Goal: Information Seeking & Learning: Learn about a topic

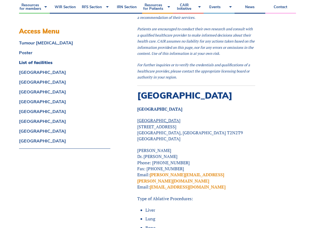
scroll to position [983, 0]
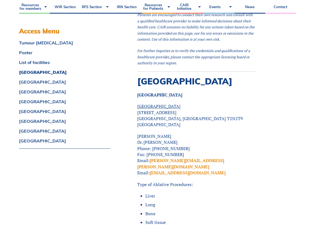
scroll to position [997, 0]
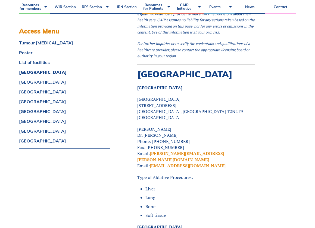
drag, startPoint x: 145, startPoint y: 169, endPoint x: 158, endPoint y: 168, distance: 12.9
click at [158, 186] on ul "Liver Lung Bone Soft tissue" at bounding box center [198, 202] width 114 height 33
click at [158, 194] on li "Lung" at bounding box center [201, 197] width 110 height 6
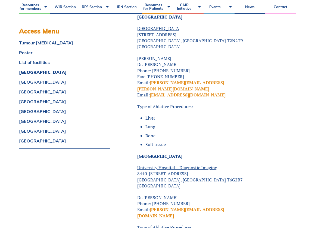
scroll to position [1054, 0]
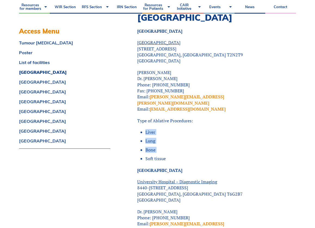
drag, startPoint x: 169, startPoint y: 128, endPoint x: 144, endPoint y: 102, distance: 36.0
click at [144, 129] on ul "Liver Lung Bone Soft tissue" at bounding box center [198, 145] width 114 height 33
drag, startPoint x: 144, startPoint y: 102, endPoint x: 168, endPoint y: 128, distance: 35.1
click at [168, 155] on li "Soft tissue" at bounding box center [201, 158] width 110 height 6
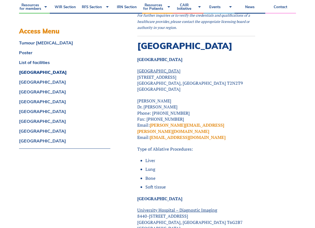
scroll to position [1033, 0]
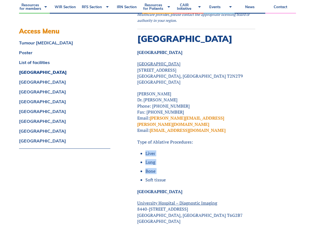
drag, startPoint x: 168, startPoint y: 150, endPoint x: 146, endPoint y: 126, distance: 32.7
click at [146, 150] on ul "Liver Lung Bone Soft tissue" at bounding box center [198, 166] width 114 height 33
drag, startPoint x: 146, startPoint y: 126, endPoint x: 168, endPoint y: 150, distance: 32.9
click at [168, 177] on li "Soft tissue" at bounding box center [201, 180] width 110 height 6
drag, startPoint x: 168, startPoint y: 150, endPoint x: 144, endPoint y: 131, distance: 31.0
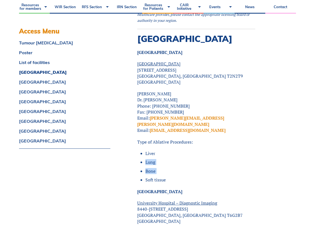
click at [144, 150] on ul "Liver Lung Bone Soft tissue" at bounding box center [198, 166] width 114 height 33
drag, startPoint x: 144, startPoint y: 131, endPoint x: 201, endPoint y: 140, distance: 58.1
click at [201, 168] on li "Bone" at bounding box center [201, 171] width 110 height 6
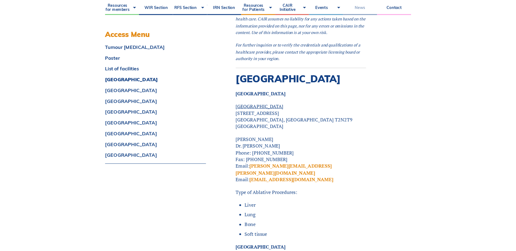
scroll to position [1006, 0]
